Goal: Information Seeking & Learning: Learn about a topic

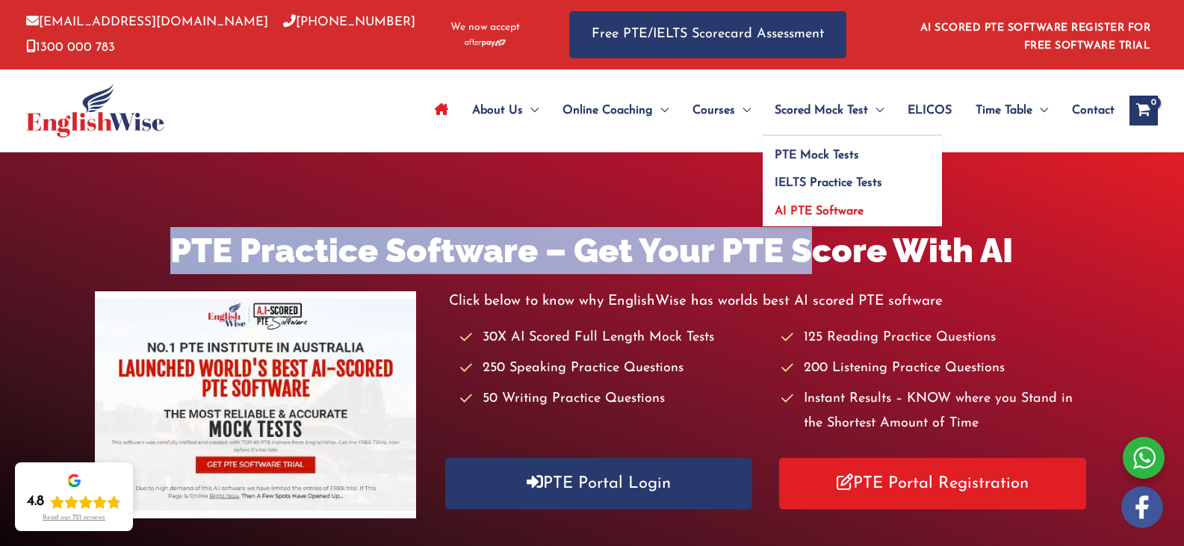
click at [811, 213] on span "AI PTE Software" at bounding box center [818, 211] width 89 height 12
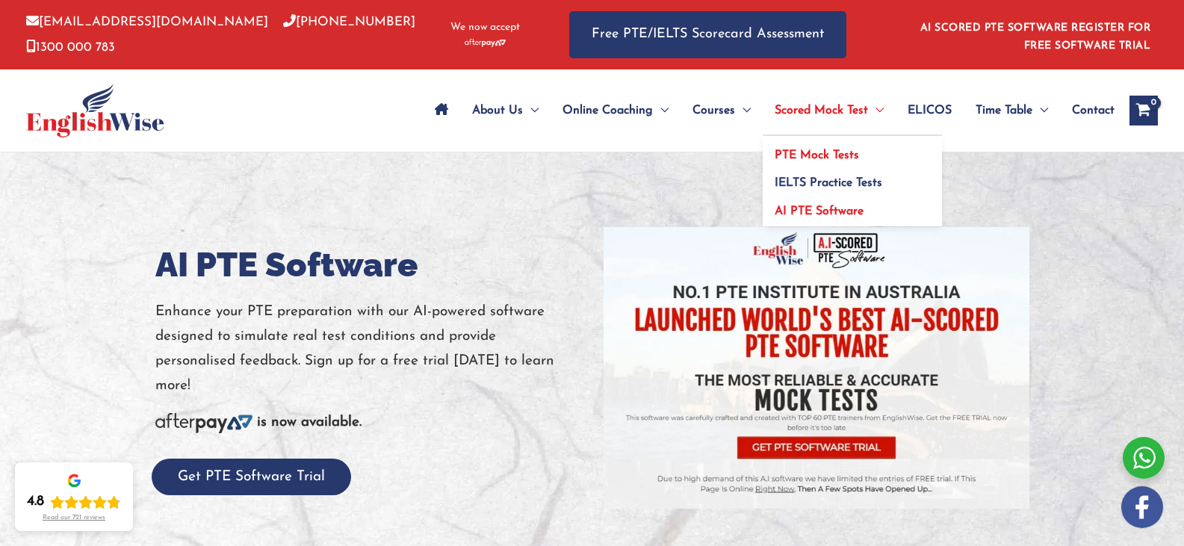
click at [815, 143] on link "PTE Mock Tests" at bounding box center [851, 150] width 179 height 28
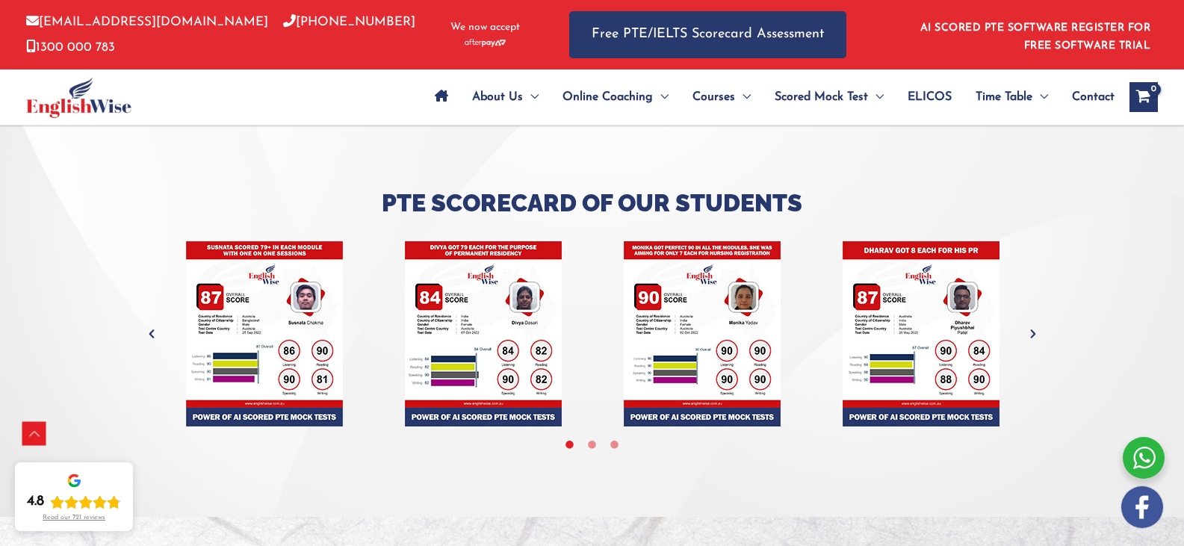
scroll to position [4480, 0]
